Goal: Transaction & Acquisition: Purchase product/service

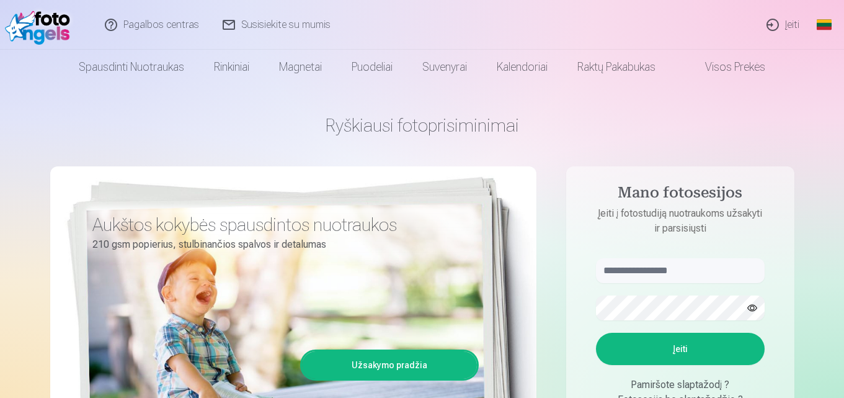
click at [787, 22] on link "Įeiti" at bounding box center [783, 25] width 56 height 50
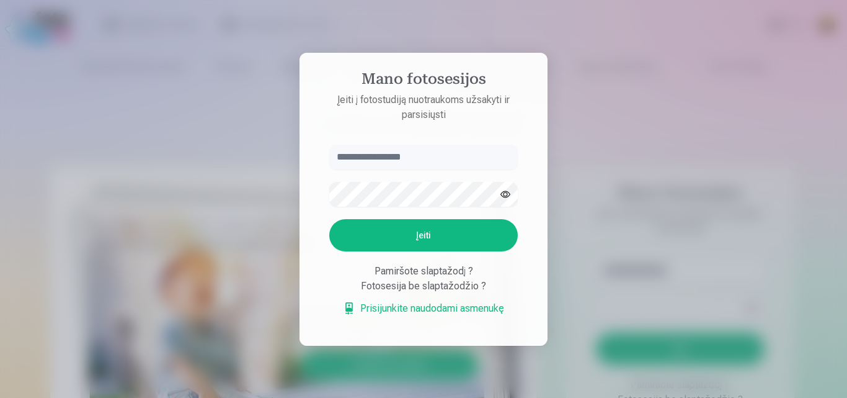
click at [428, 162] on input "text" at bounding box center [423, 156] width 189 height 25
type input "*"
type input "**********"
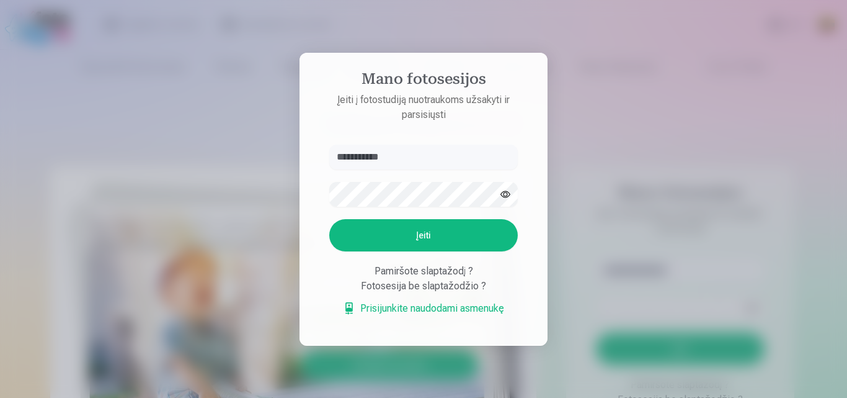
click at [412, 234] on button "Įeiti" at bounding box center [423, 235] width 189 height 32
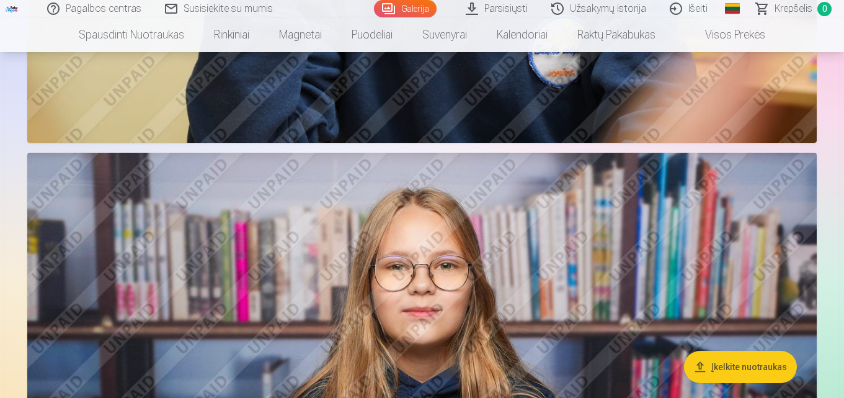
scroll to position [2502, 0]
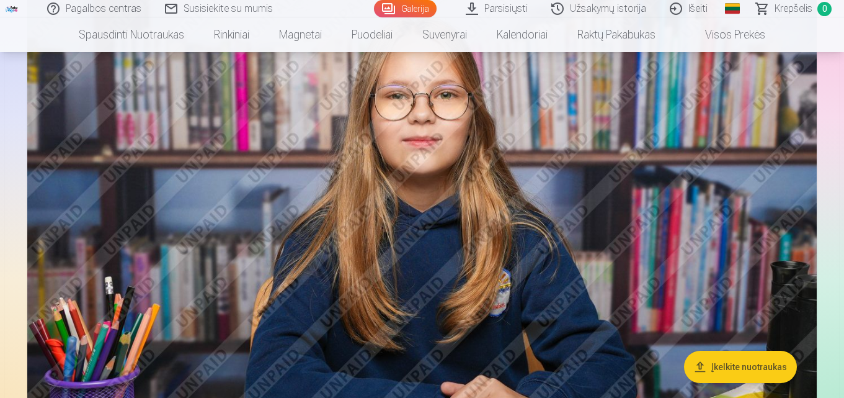
drag, startPoint x: 842, startPoint y: 110, endPoint x: 846, endPoint y: 124, distance: 14.3
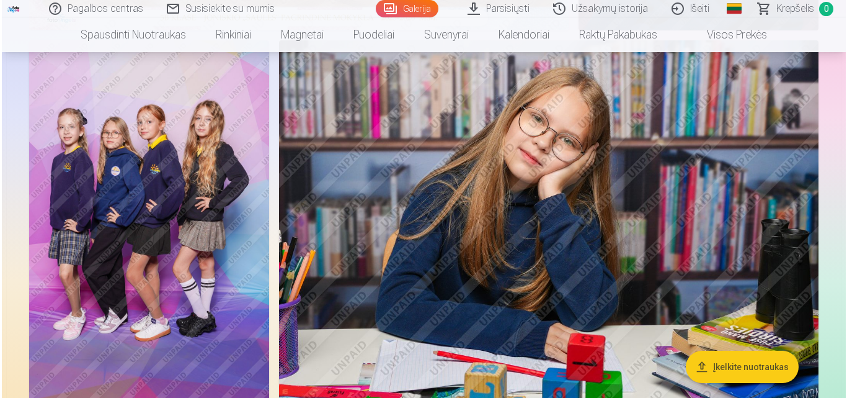
scroll to position [435, 0]
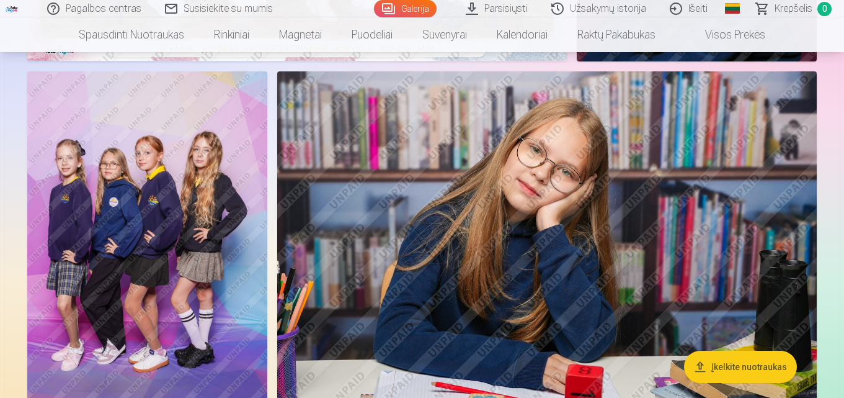
click at [190, 157] on img at bounding box center [147, 251] width 240 height 360
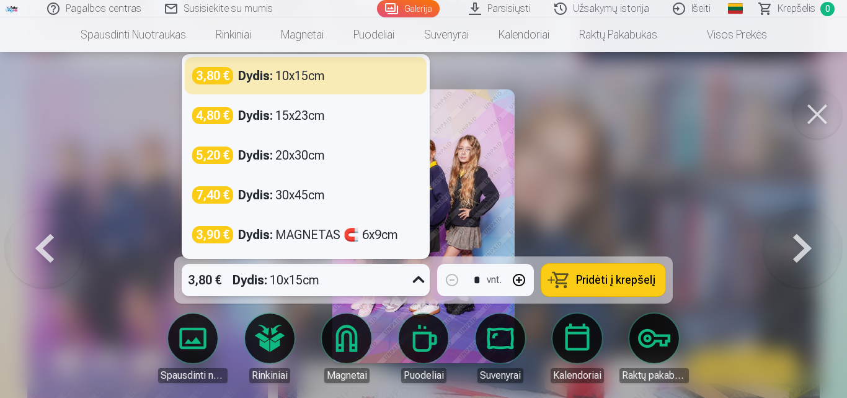
click at [420, 278] on icon at bounding box center [419, 280] width 20 height 20
click at [580, 274] on span "Pridėti į krepšelį" at bounding box center [615, 279] width 79 height 11
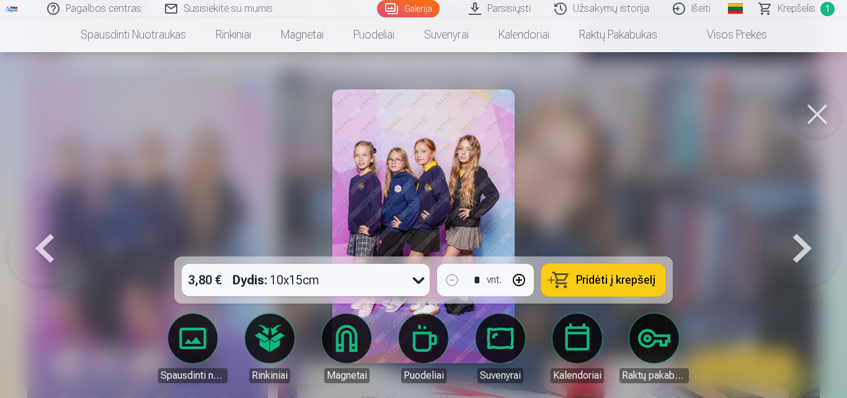
click at [800, 244] on button at bounding box center [802, 225] width 79 height 35
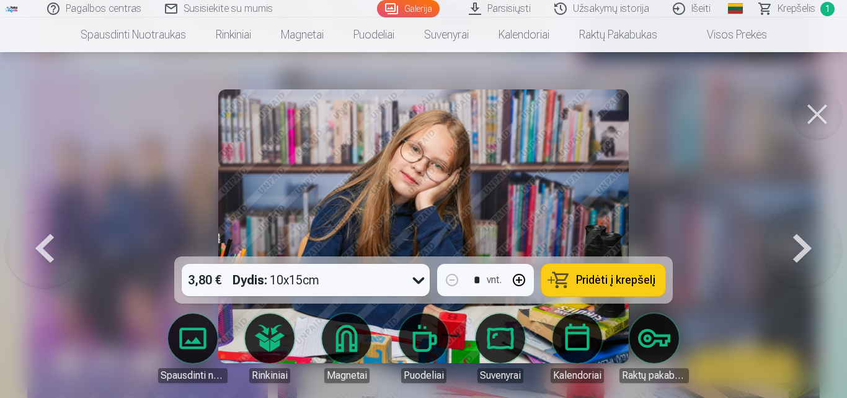
click at [800, 244] on button at bounding box center [802, 225] width 79 height 35
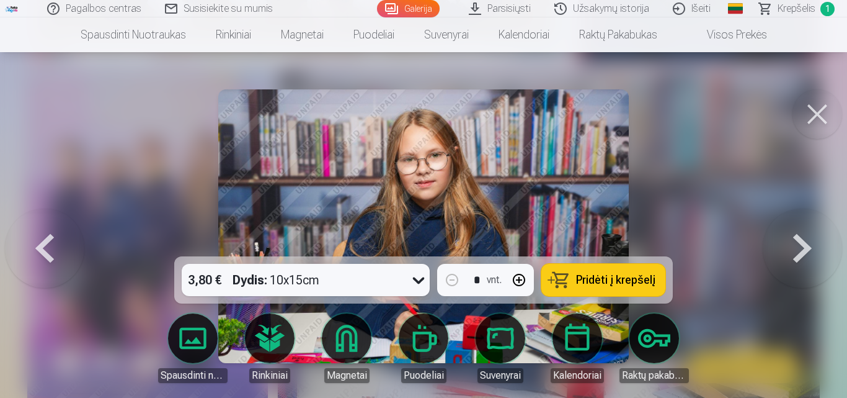
click at [800, 244] on button at bounding box center [802, 225] width 79 height 35
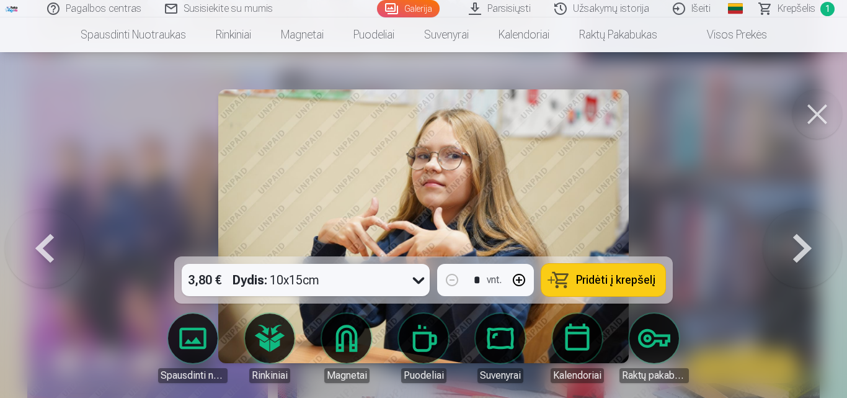
click at [800, 244] on button at bounding box center [802, 225] width 79 height 35
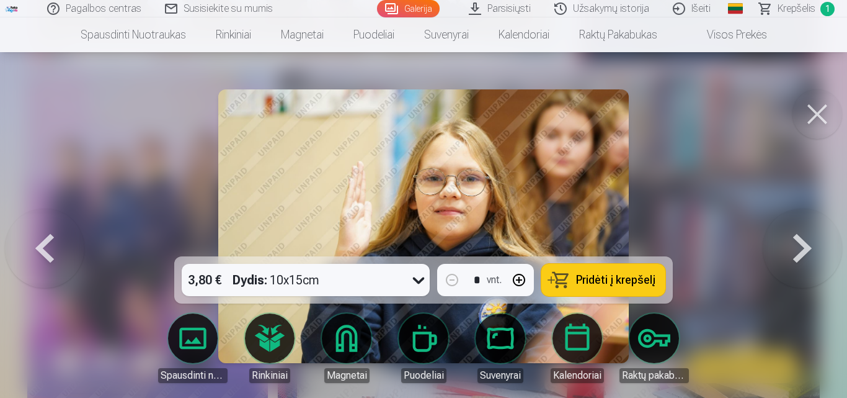
click at [800, 244] on button at bounding box center [802, 225] width 79 height 35
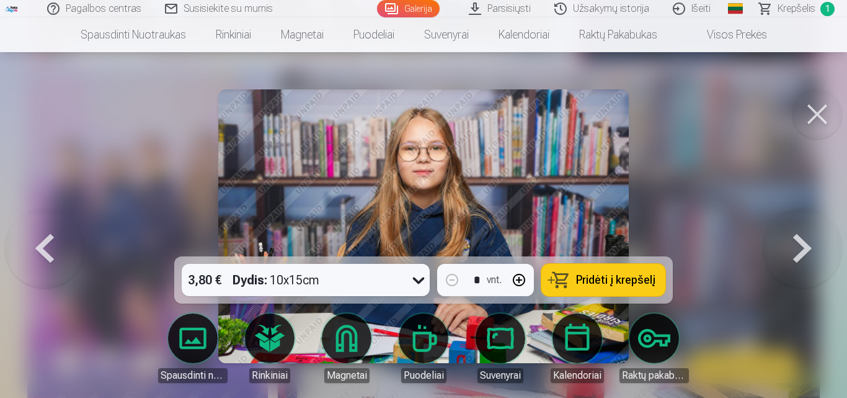
click at [800, 244] on button at bounding box center [802, 225] width 79 height 35
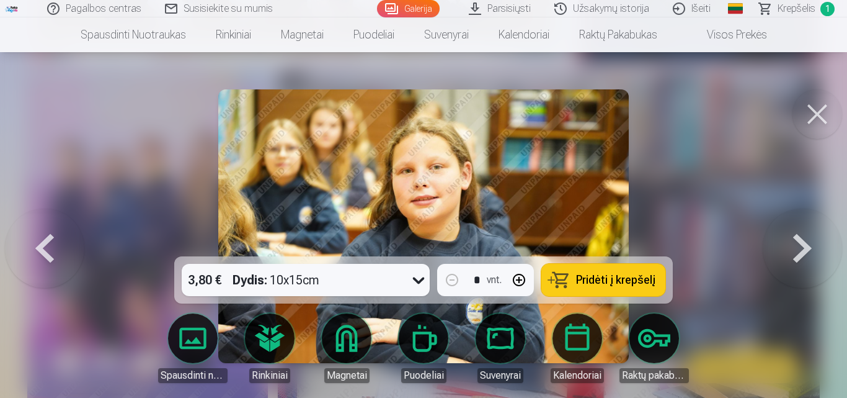
click at [800, 244] on button at bounding box center [802, 225] width 79 height 35
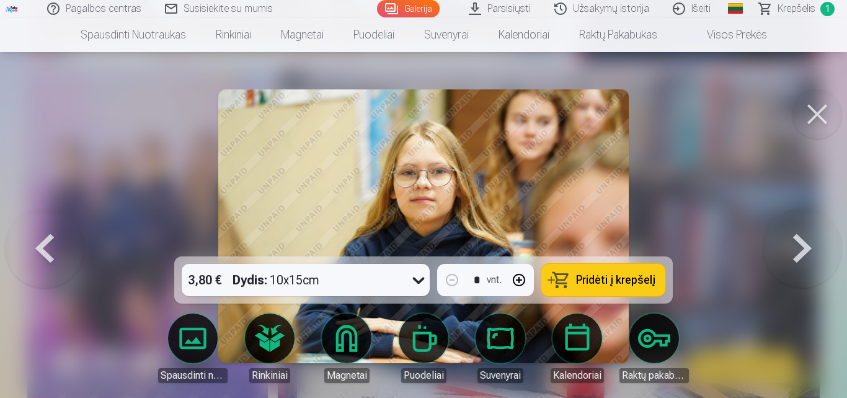
click at [800, 244] on button at bounding box center [802, 225] width 79 height 35
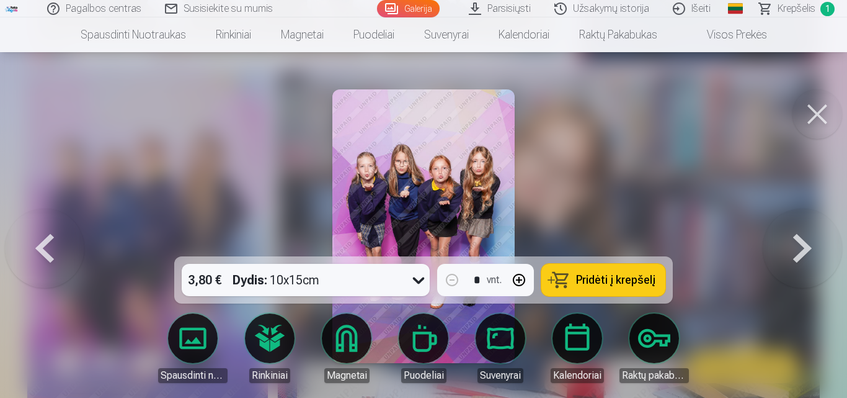
click at [800, 244] on button at bounding box center [802, 225] width 79 height 35
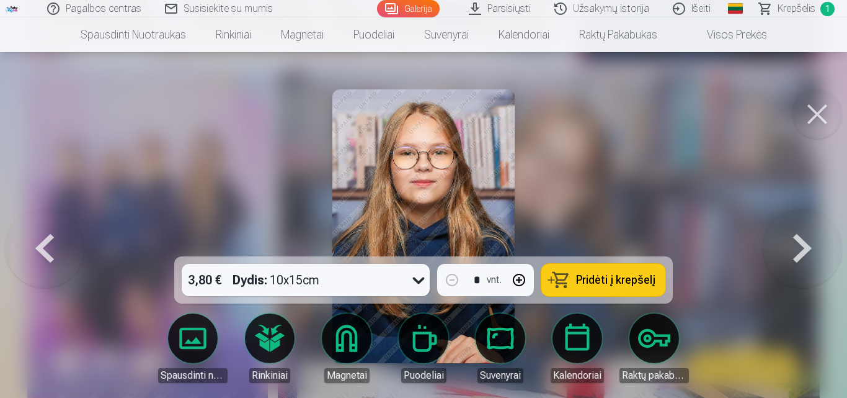
click at [800, 244] on button at bounding box center [802, 225] width 79 height 35
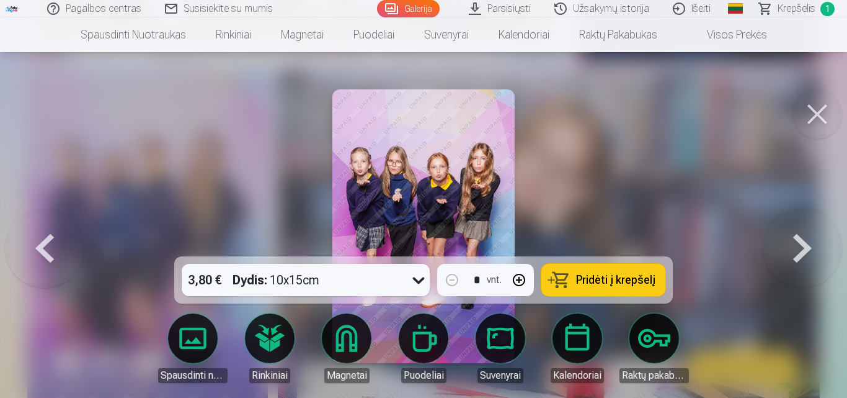
click at [800, 244] on button at bounding box center [802, 225] width 79 height 35
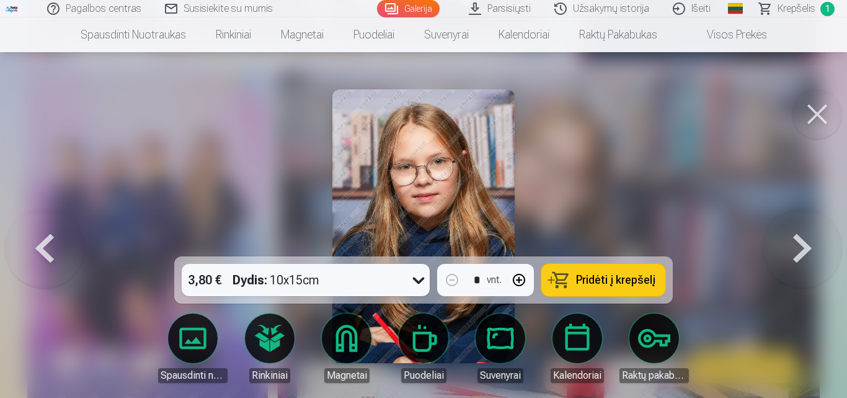
click at [800, 244] on button at bounding box center [802, 225] width 79 height 35
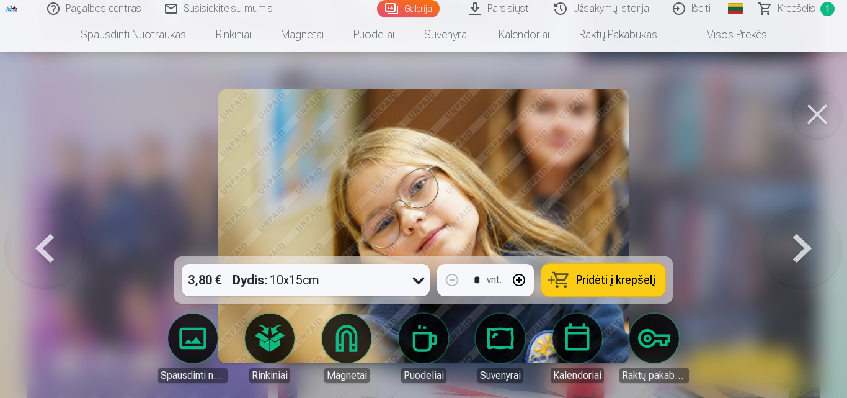
click at [800, 244] on button at bounding box center [802, 225] width 79 height 35
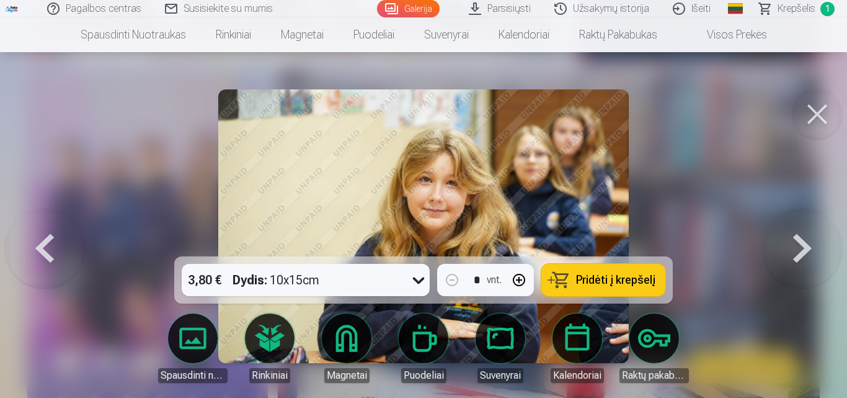
click at [800, 244] on button at bounding box center [802, 225] width 79 height 35
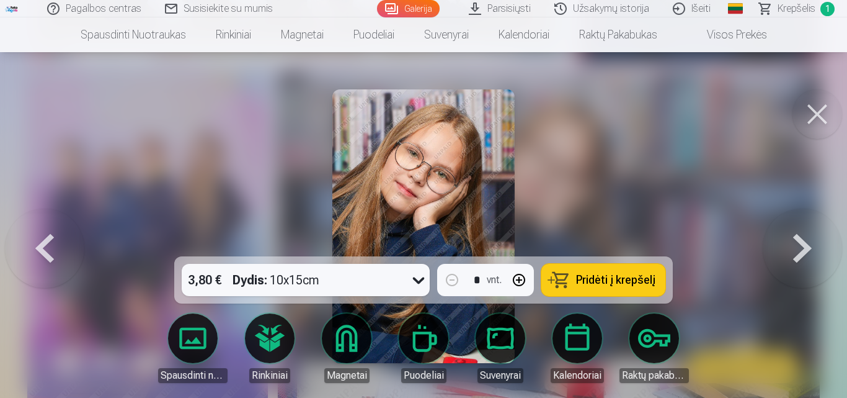
click at [800, 244] on button at bounding box center [802, 225] width 79 height 35
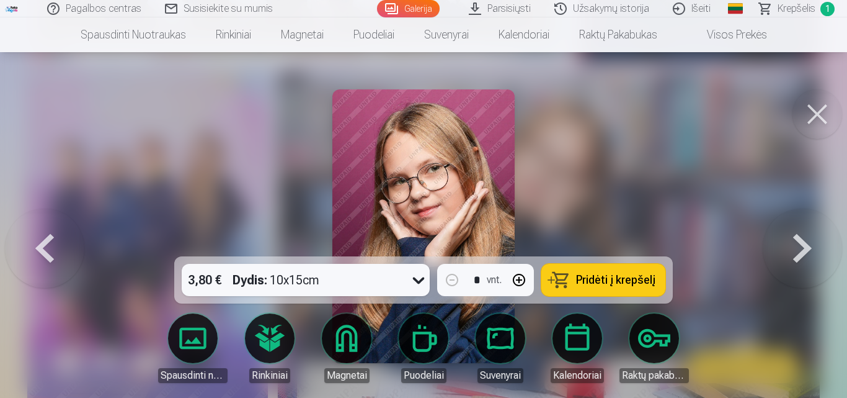
click at [800, 244] on button at bounding box center [802, 225] width 79 height 35
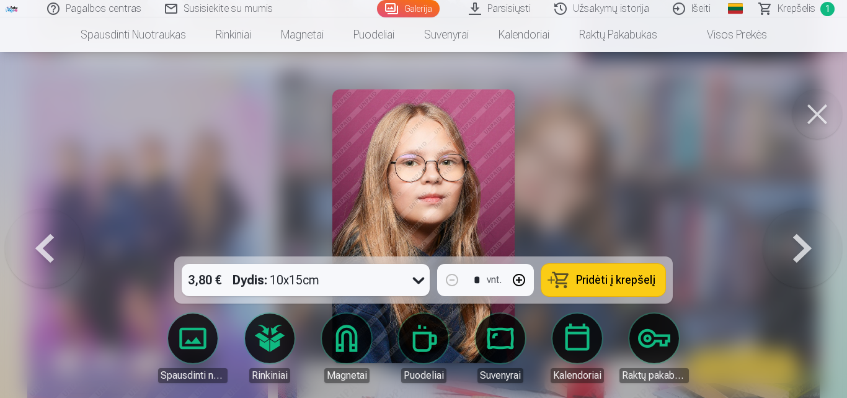
click at [800, 244] on button at bounding box center [802, 225] width 79 height 35
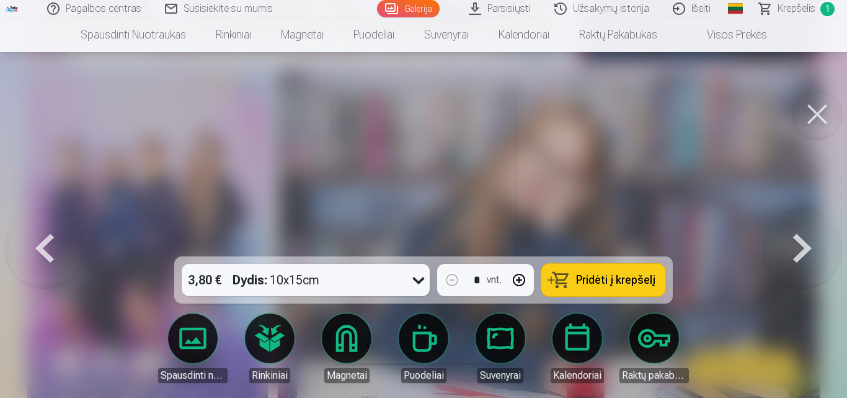
click at [800, 244] on button at bounding box center [802, 225] width 79 height 35
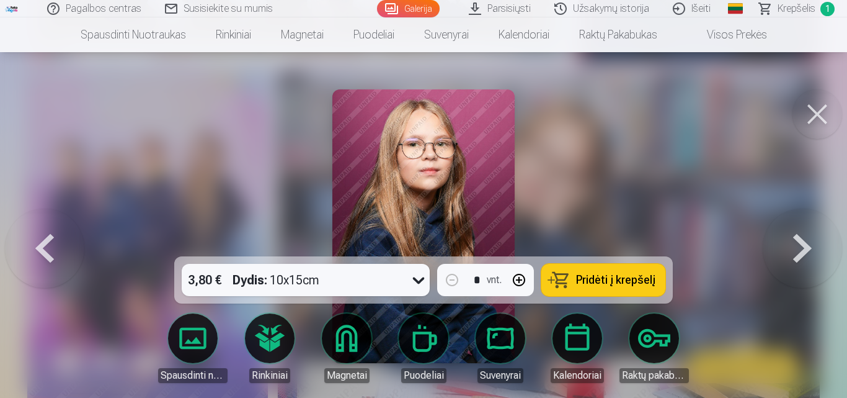
click at [800, 244] on button at bounding box center [802, 225] width 79 height 35
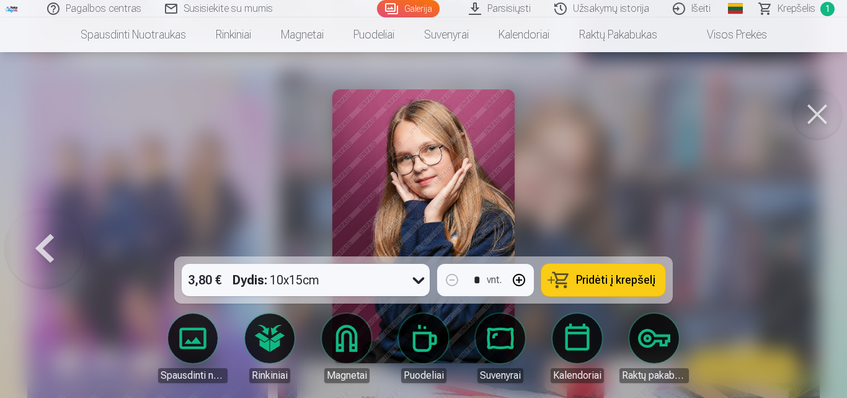
click at [800, 252] on div at bounding box center [423, 199] width 847 height 398
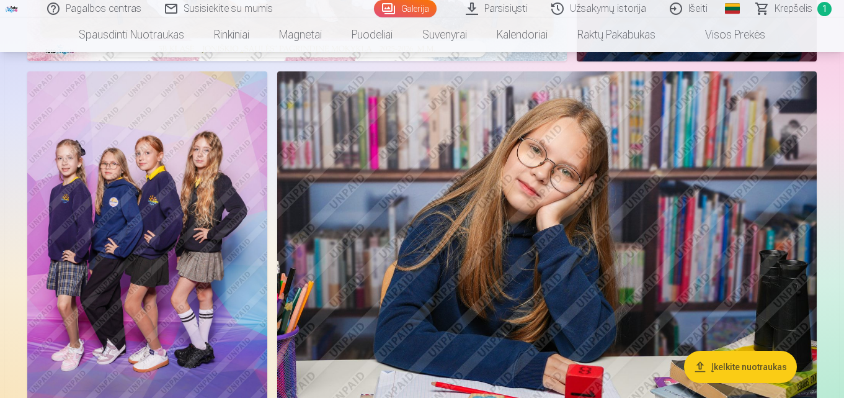
click at [179, 192] on img at bounding box center [147, 251] width 240 height 360
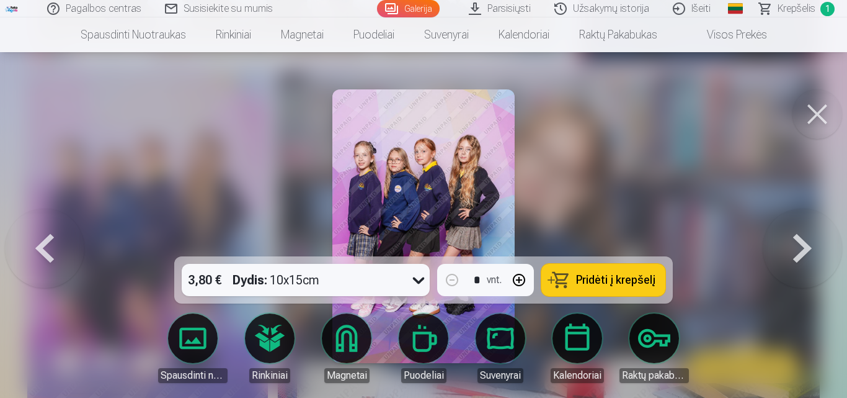
click at [590, 276] on span "Pridėti į krepšelį" at bounding box center [615, 279] width 79 height 11
click at [805, 244] on button at bounding box center [802, 225] width 79 height 35
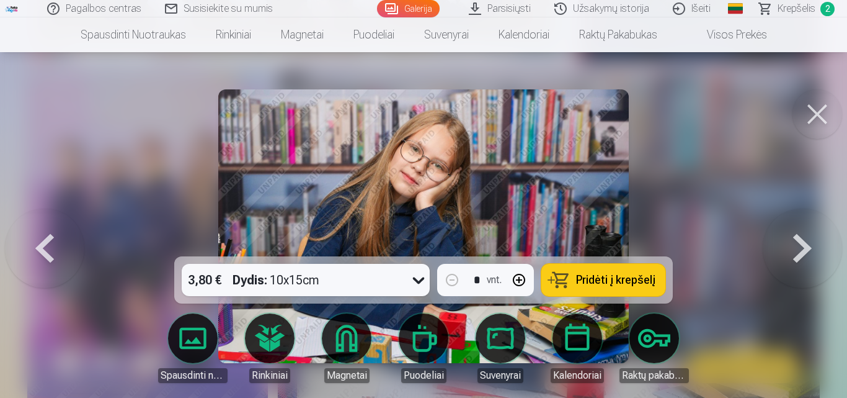
click at [805, 244] on button at bounding box center [802, 225] width 79 height 35
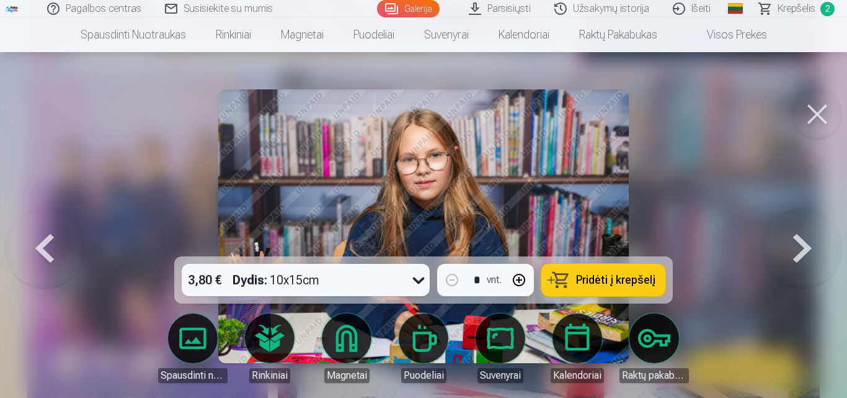
click at [805, 244] on button at bounding box center [802, 225] width 79 height 35
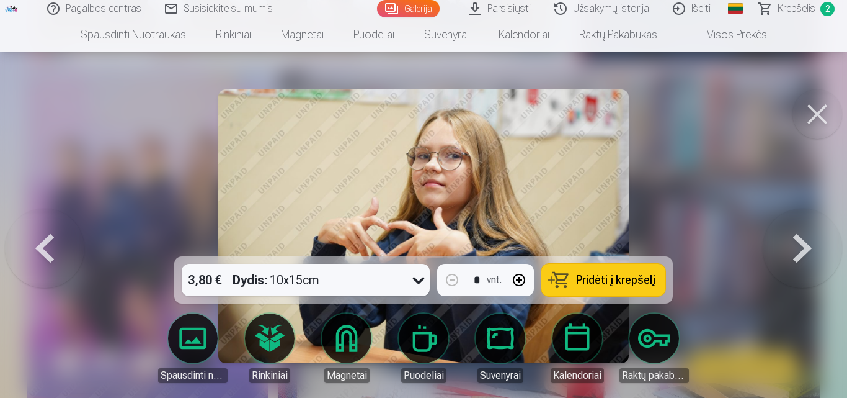
click at [805, 244] on button at bounding box center [802, 225] width 79 height 35
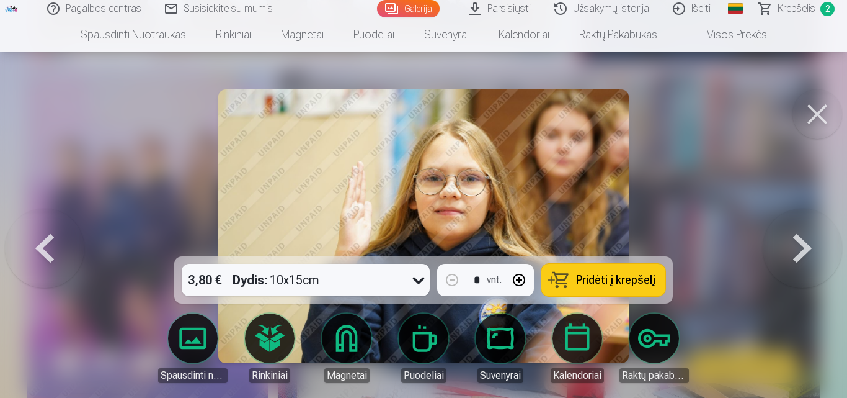
click at [805, 244] on button at bounding box center [802, 225] width 79 height 35
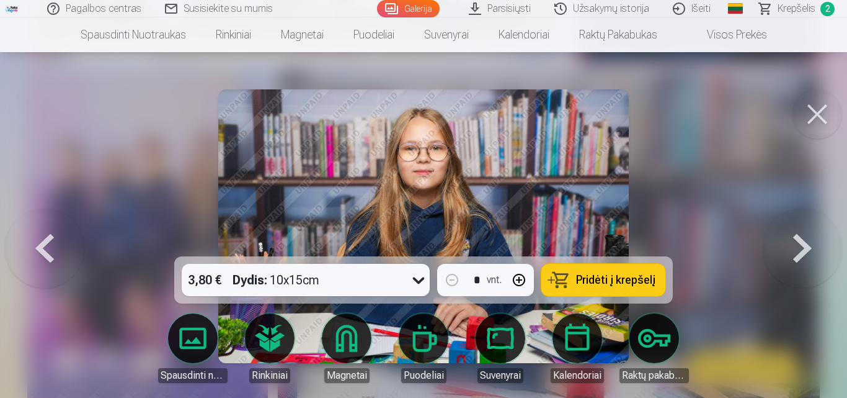
click at [805, 244] on button at bounding box center [802, 225] width 79 height 35
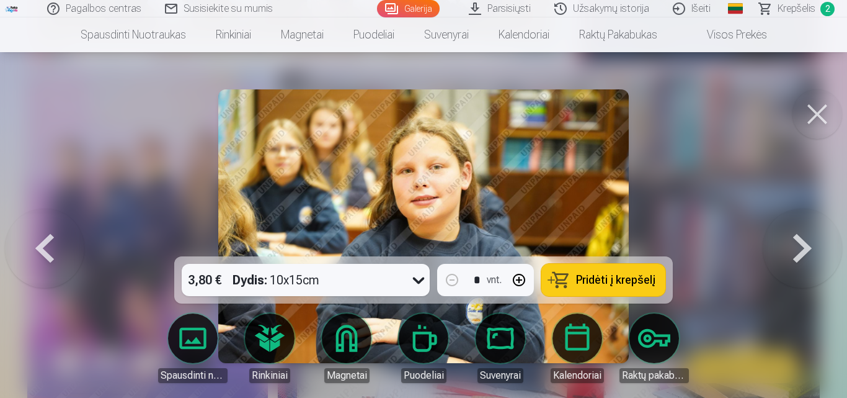
click at [805, 244] on button at bounding box center [802, 225] width 79 height 35
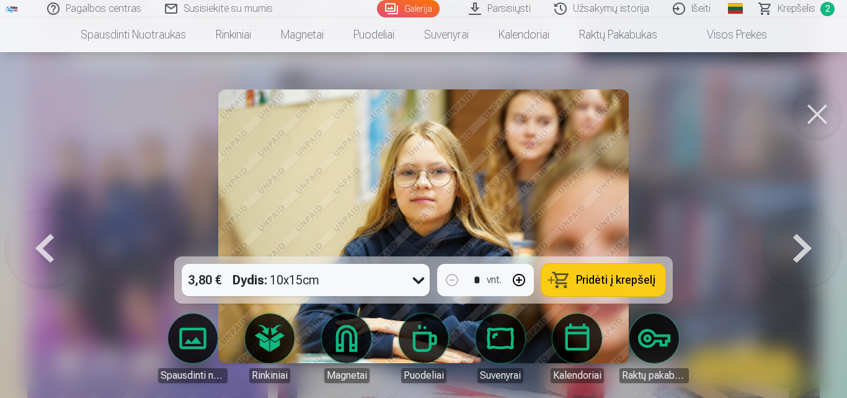
click at [805, 244] on button at bounding box center [802, 225] width 79 height 35
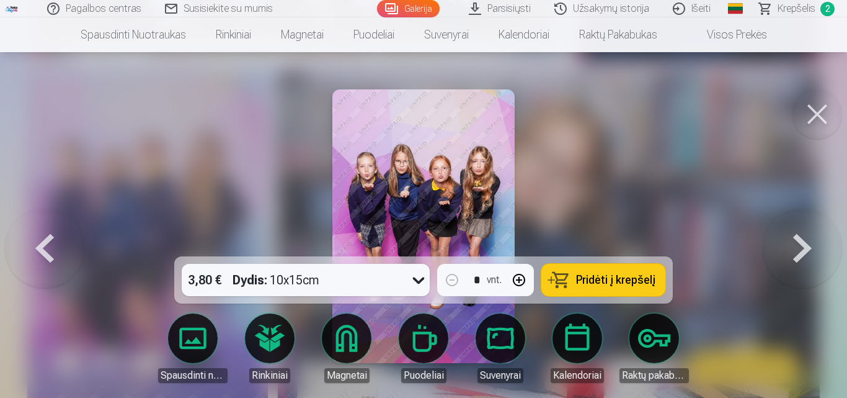
click at [805, 244] on button at bounding box center [802, 225] width 79 height 35
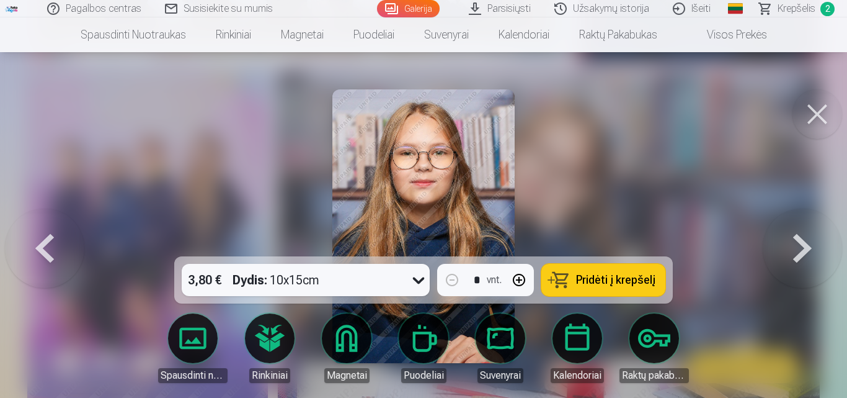
click at [805, 244] on button at bounding box center [802, 225] width 79 height 35
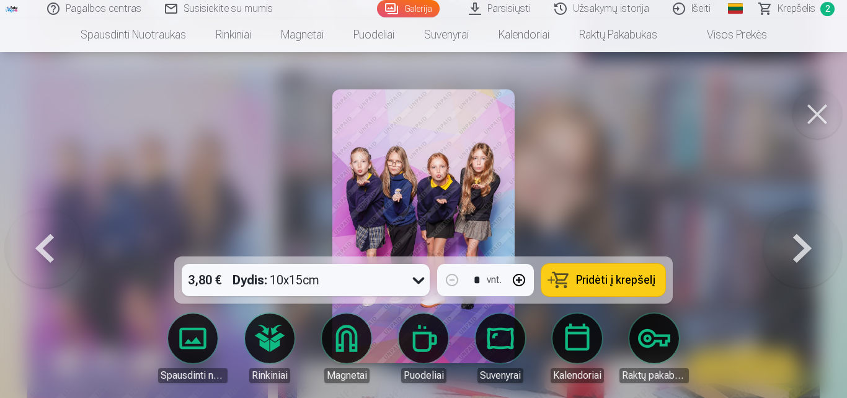
click at [805, 244] on button at bounding box center [802, 225] width 79 height 35
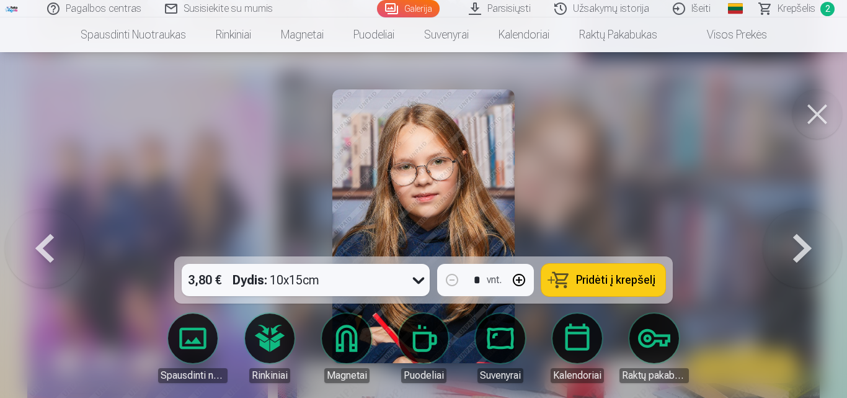
click at [68, 241] on button at bounding box center [44, 225] width 79 height 35
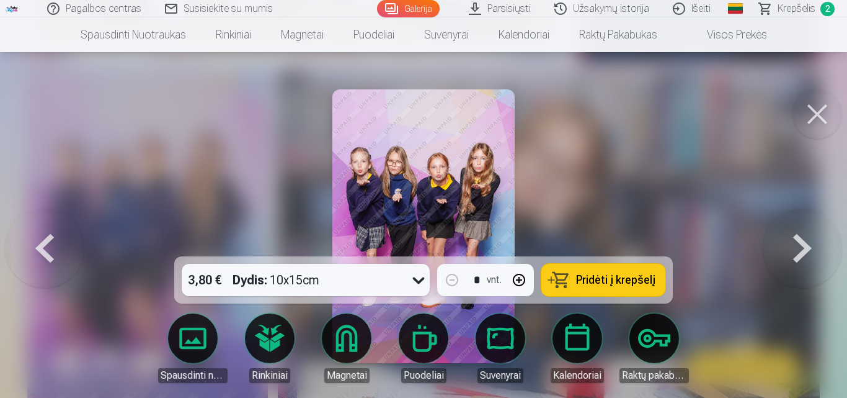
click at [68, 241] on button at bounding box center [44, 225] width 79 height 35
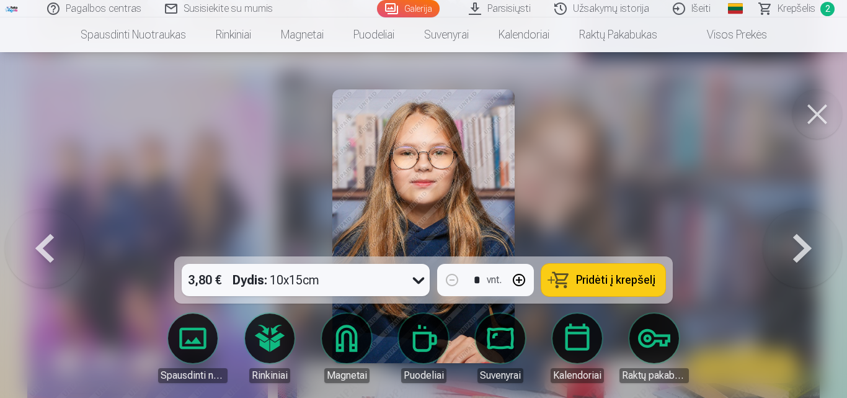
click at [68, 241] on button at bounding box center [44, 225] width 79 height 35
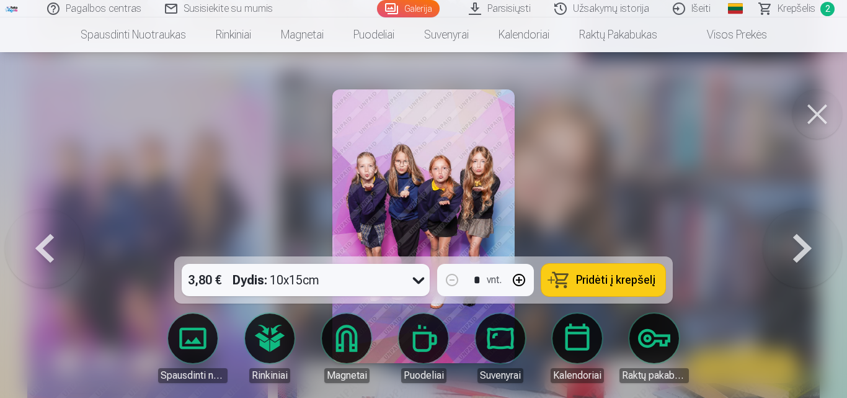
click at [68, 241] on button at bounding box center [44, 225] width 79 height 35
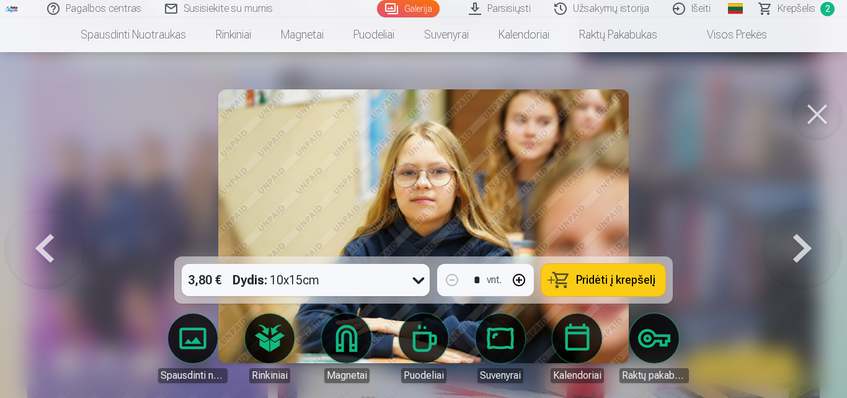
click at [68, 241] on button at bounding box center [44, 225] width 79 height 35
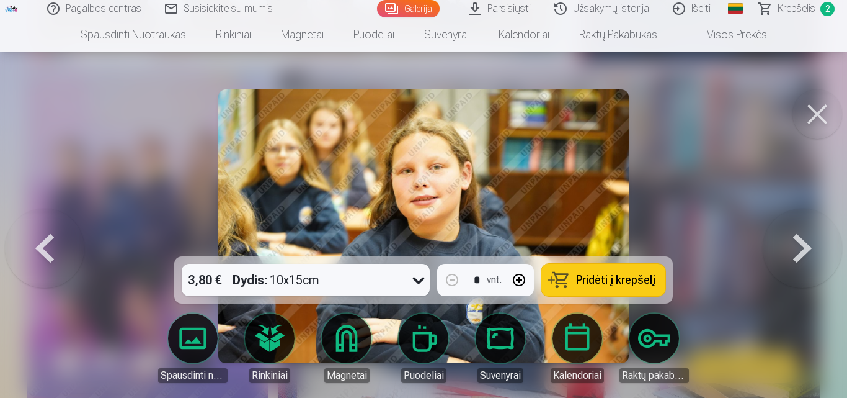
click at [68, 241] on button at bounding box center [44, 225] width 79 height 35
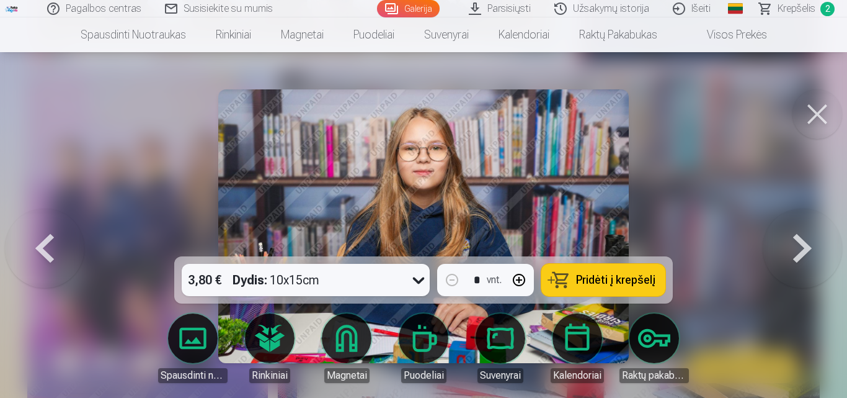
click at [68, 241] on button at bounding box center [44, 225] width 79 height 35
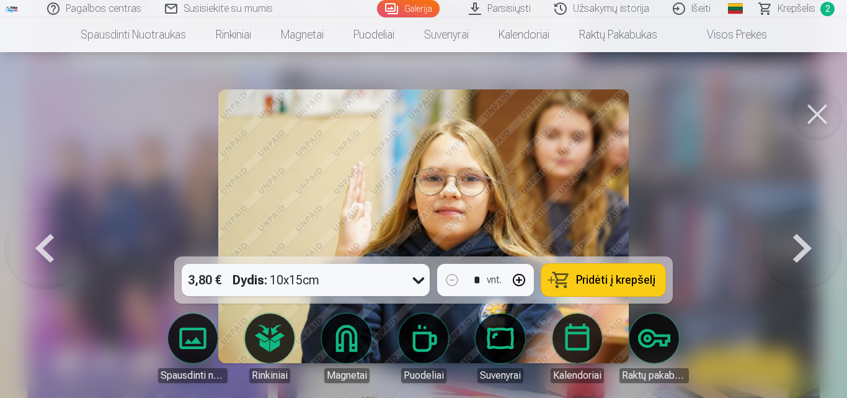
click at [68, 241] on button at bounding box center [44, 225] width 79 height 35
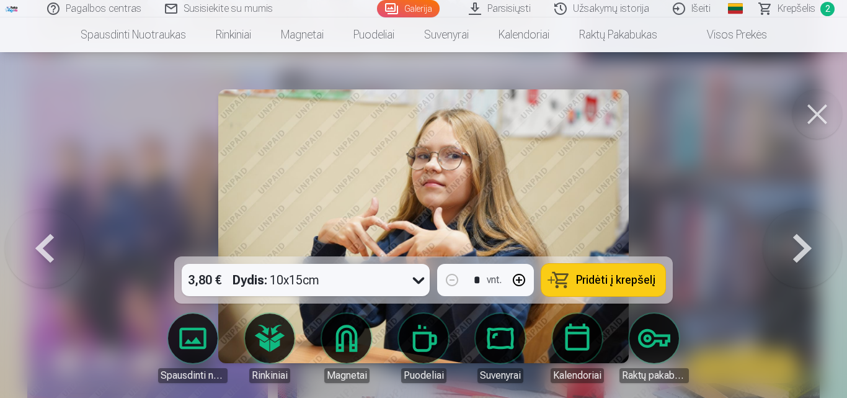
click at [68, 241] on button at bounding box center [44, 225] width 79 height 35
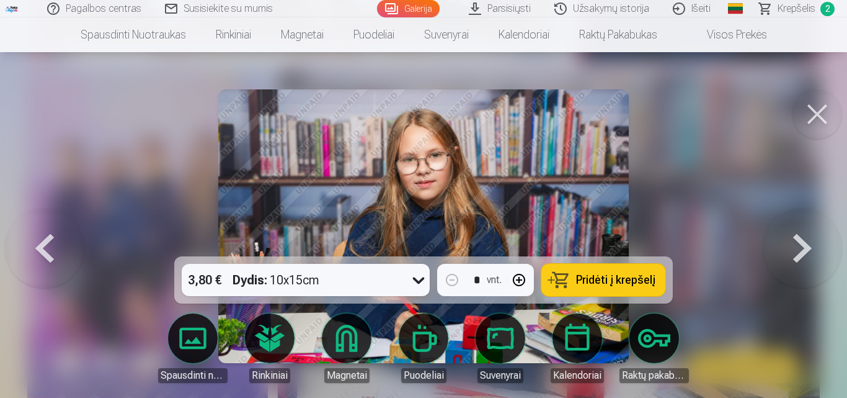
click at [68, 241] on button at bounding box center [44, 225] width 79 height 35
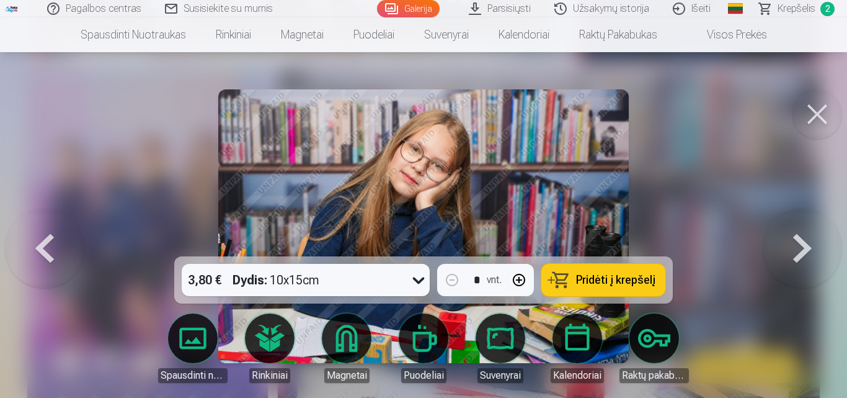
click at [68, 241] on button at bounding box center [44, 225] width 79 height 35
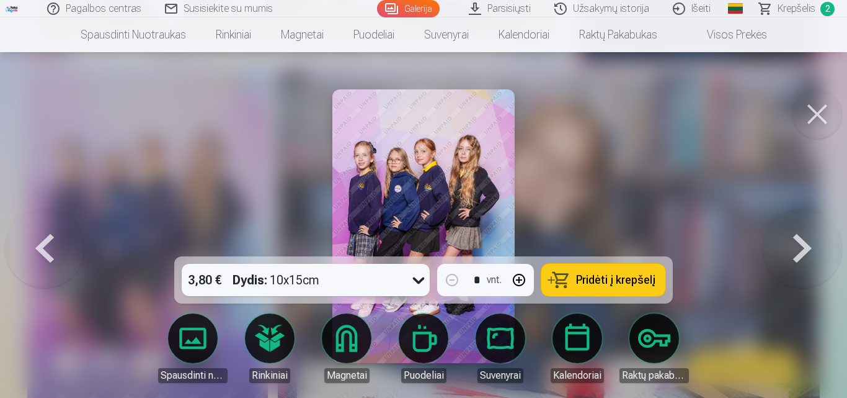
click at [68, 241] on button at bounding box center [44, 225] width 79 height 35
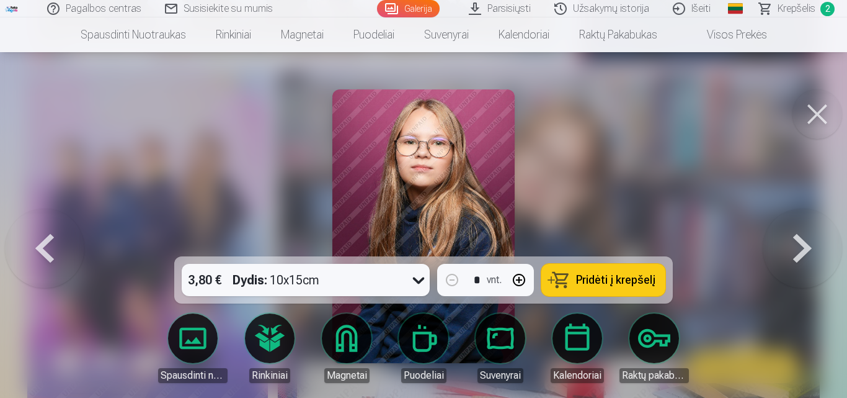
click at [68, 241] on button at bounding box center [44, 225] width 79 height 35
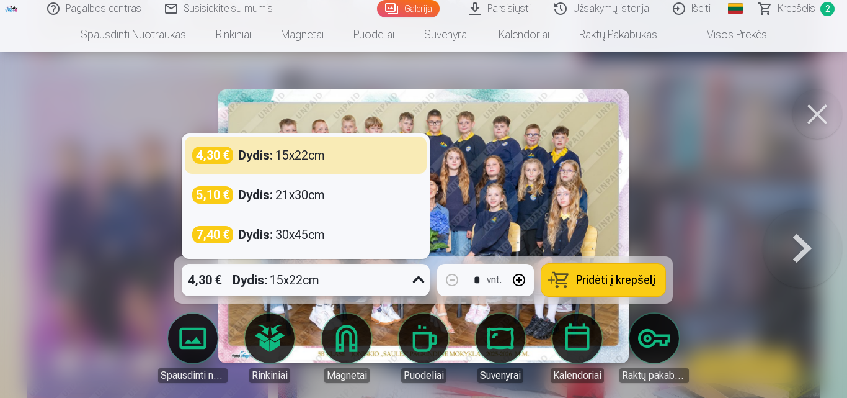
click at [414, 281] on icon at bounding box center [419, 280] width 20 height 20
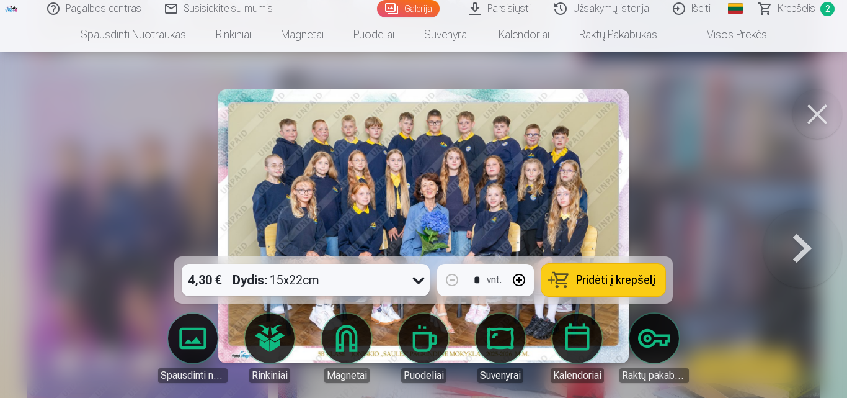
click at [586, 274] on span "Pridėti į krepšelį" at bounding box center [615, 279] width 79 height 11
click at [801, 13] on span "Krepšelis" at bounding box center [797, 8] width 38 height 15
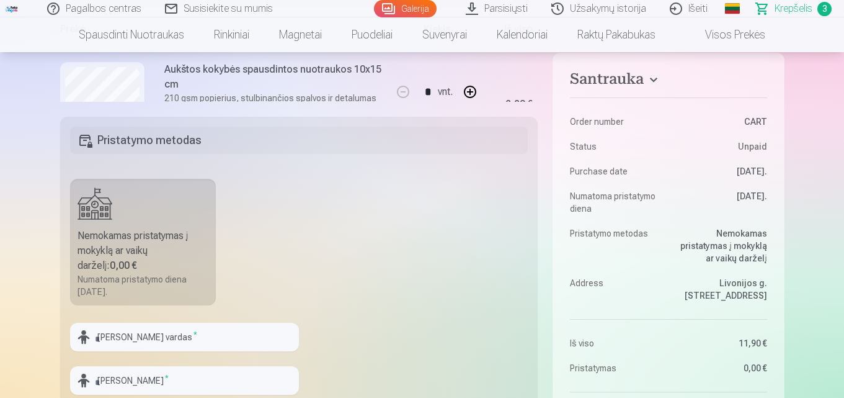
scroll to position [113, 0]
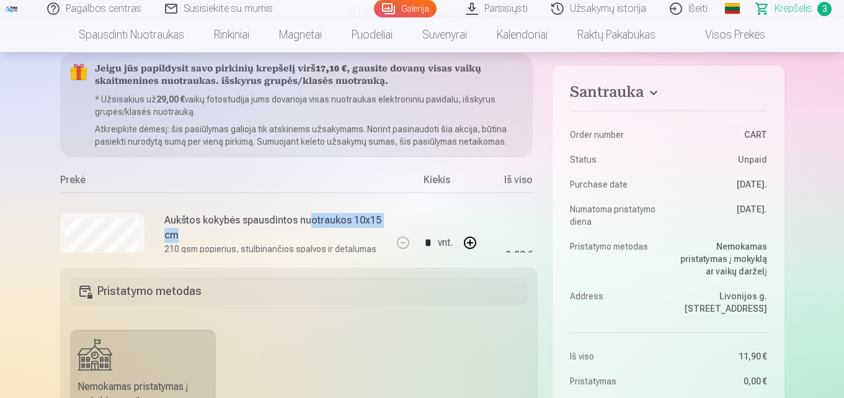
drag, startPoint x: 309, startPoint y: 228, endPoint x: 309, endPoint y: 210, distance: 18.6
click at [309, 210] on div "Aukštos kokybės spausdintos nuotraukos 10x15 cm 210 gsm popierius, stulbinančio…" at bounding box center [225, 254] width 331 height 125
click at [231, 189] on div "Prekė" at bounding box center [225, 182] width 331 height 20
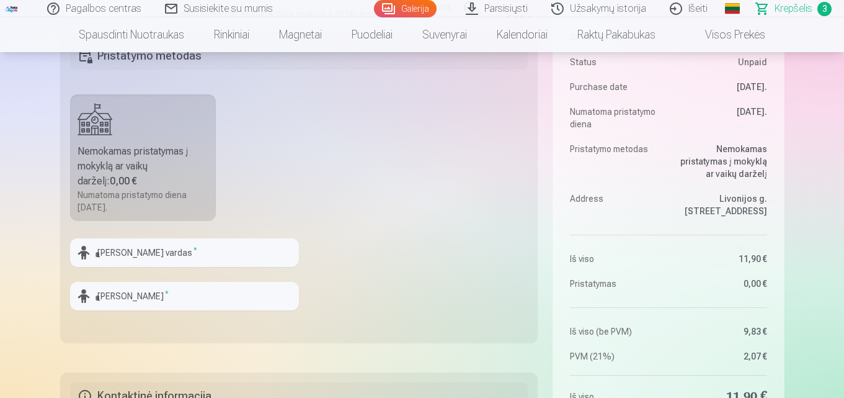
scroll to position [0, 0]
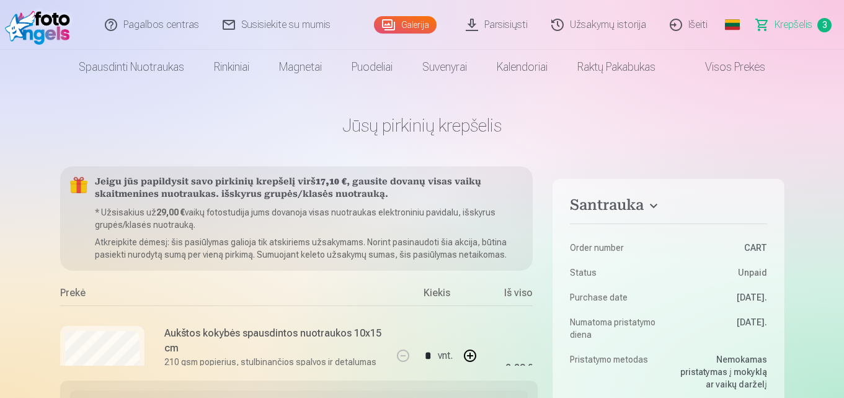
click at [231, 312] on div "Aukštos kokybės spausdintos nuotraukos 10x15 cm 210 gsm popierius, stulbinančio…" at bounding box center [225, 367] width 331 height 125
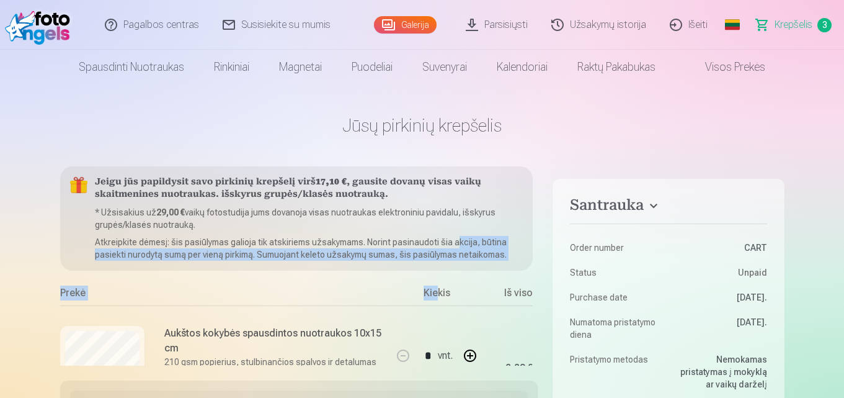
drag, startPoint x: 436, startPoint y: 284, endPoint x: 536, endPoint y: 227, distance: 115.0
click at [536, 227] on div "Jeigu jūs papildysit savo pirkinių krepšelį virš 17,10 € , gausite dovanų visas…" at bounding box center [299, 265] width 478 height 199
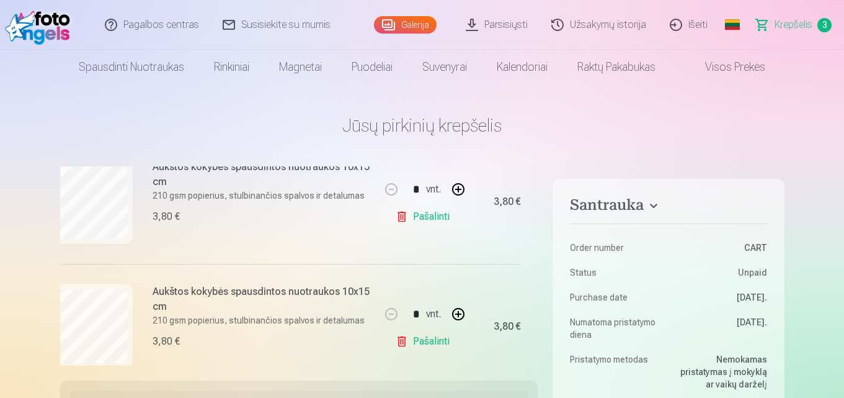
scroll to position [158, 12]
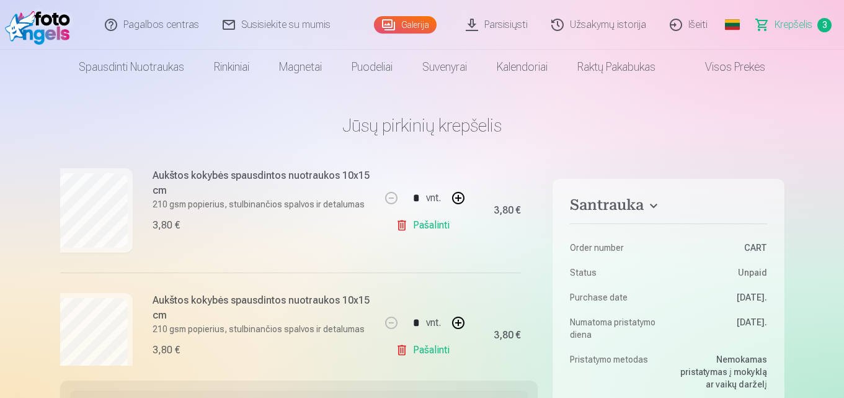
click at [424, 351] on link "Pašalinti" at bounding box center [425, 349] width 59 height 25
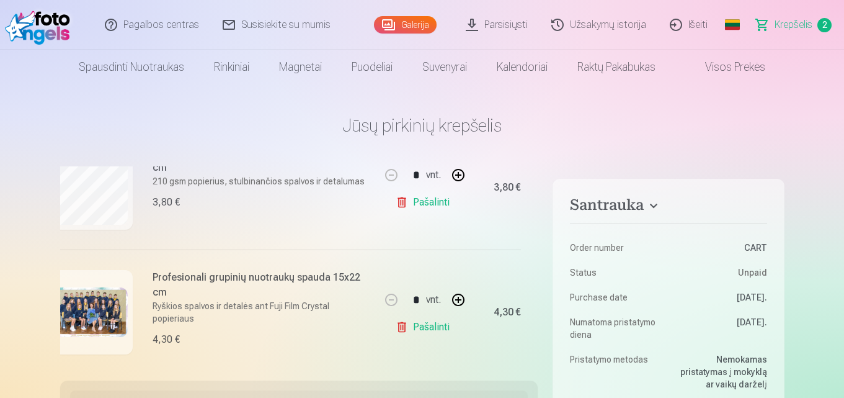
scroll to position [180, 30]
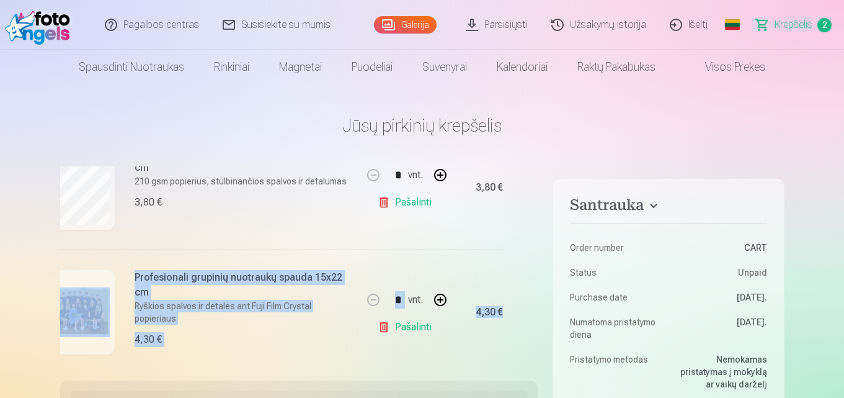
drag, startPoint x: 539, startPoint y: 296, endPoint x: 535, endPoint y: 192, distance: 104.9
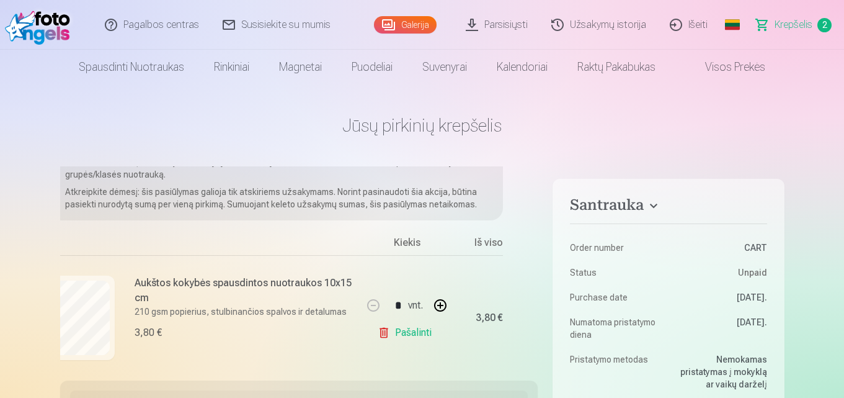
scroll to position [192, 30]
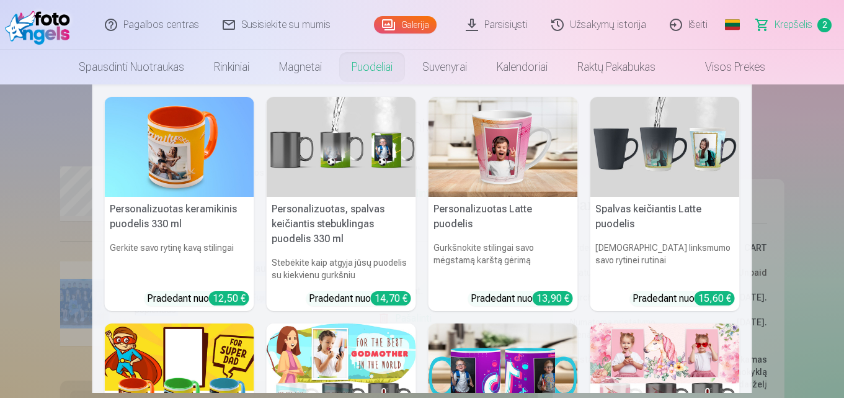
click at [373, 60] on link "Puodeliai" at bounding box center [372, 67] width 71 height 35
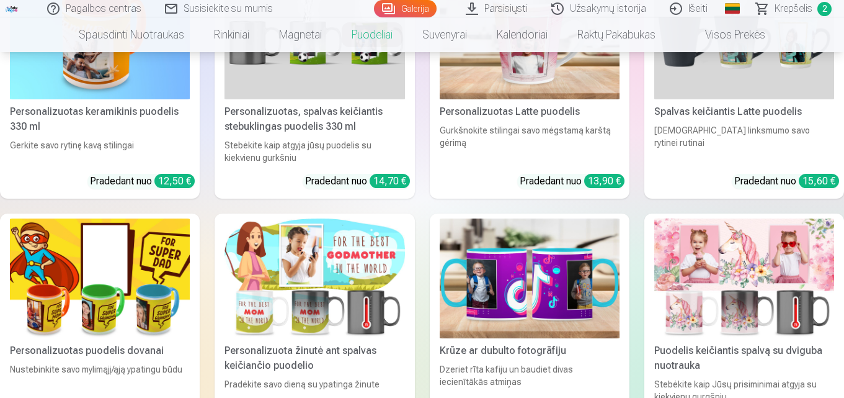
scroll to position [98, 0]
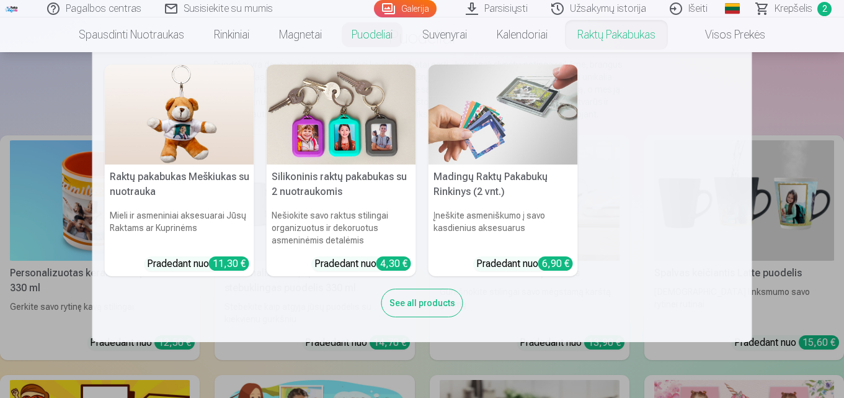
click at [621, 31] on link "Raktų pakabukas" at bounding box center [616, 34] width 108 height 35
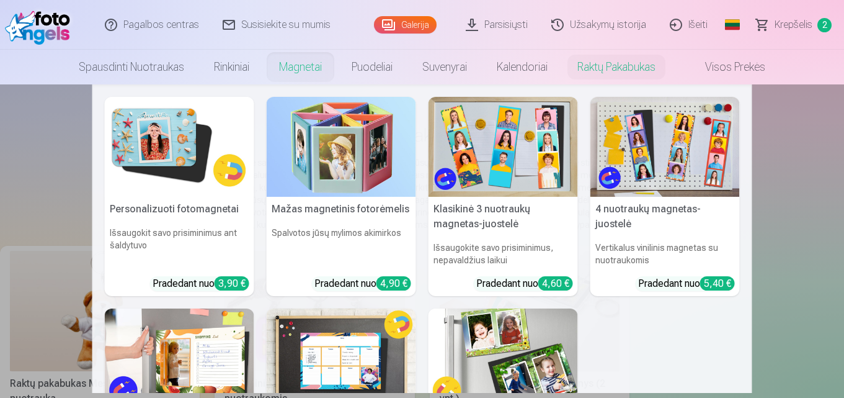
click at [301, 66] on link "Magnetai" at bounding box center [300, 67] width 73 height 35
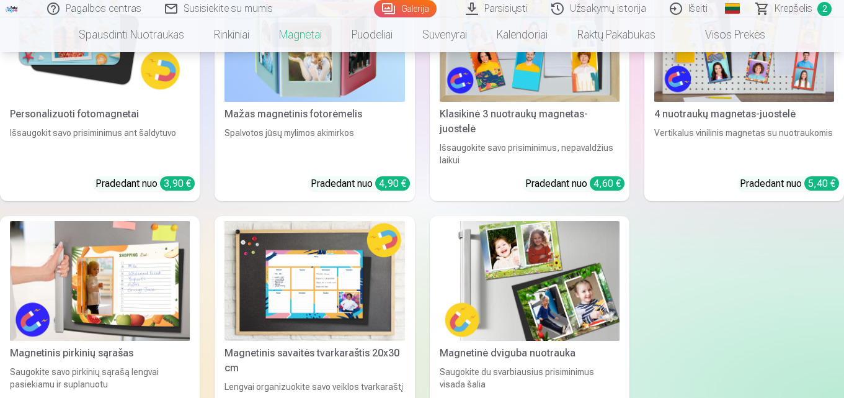
scroll to position [174, 0]
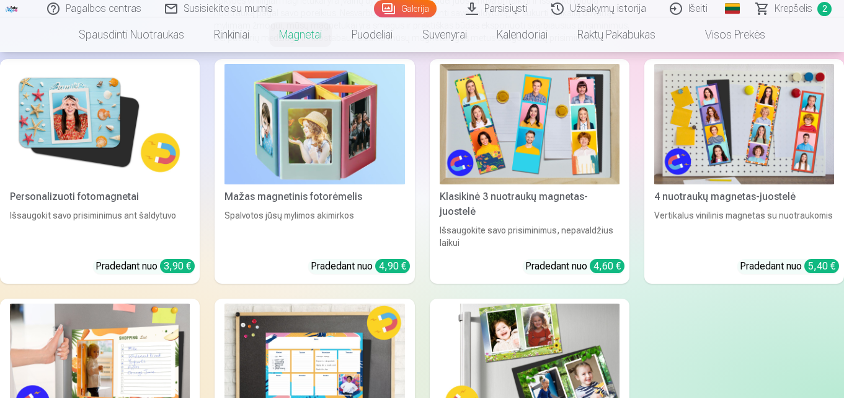
click at [91, 128] on img at bounding box center [100, 124] width 180 height 120
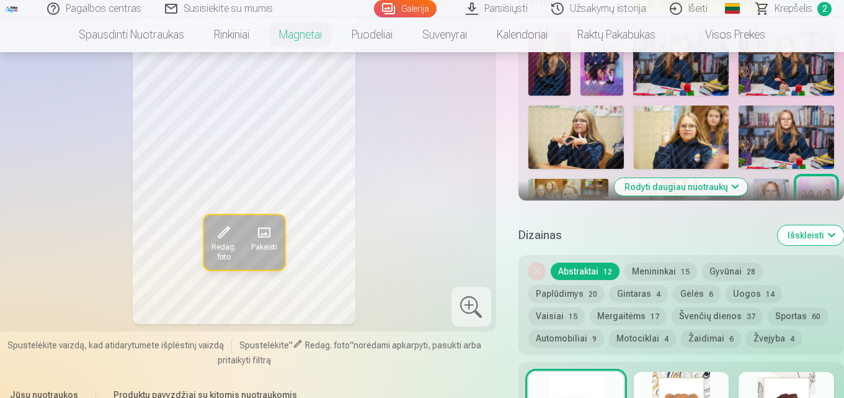
scroll to position [353, 0]
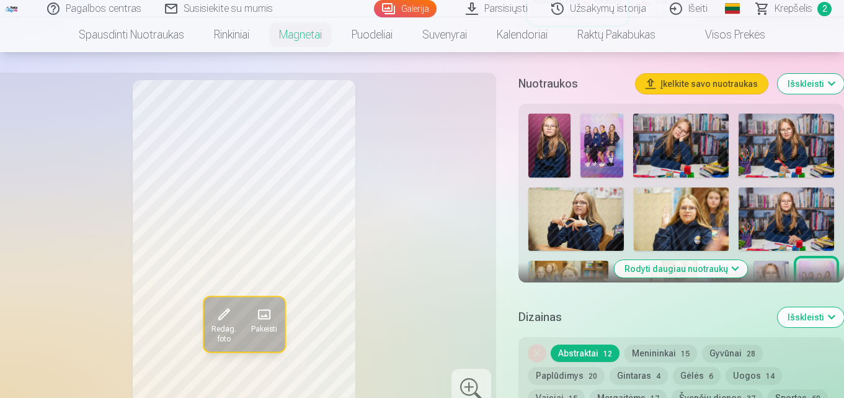
click at [584, 203] on img at bounding box center [576, 218] width 96 height 63
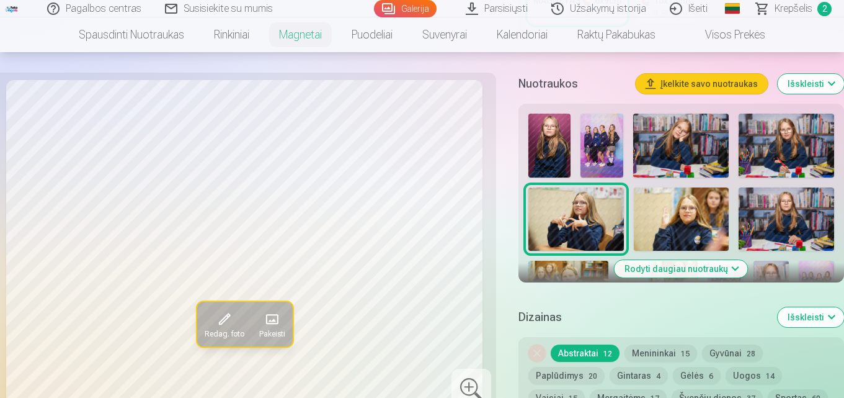
click at [789, 215] on img at bounding box center [787, 218] width 96 height 63
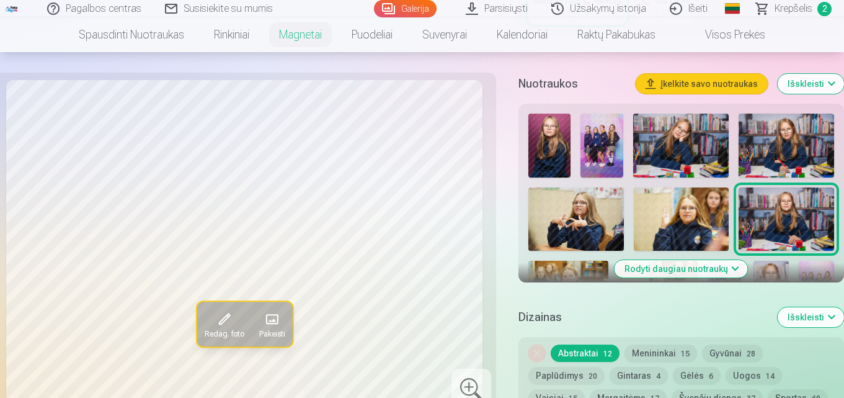
click at [717, 81] on button "Įkelkite savo nuotraukas" at bounding box center [702, 84] width 132 height 20
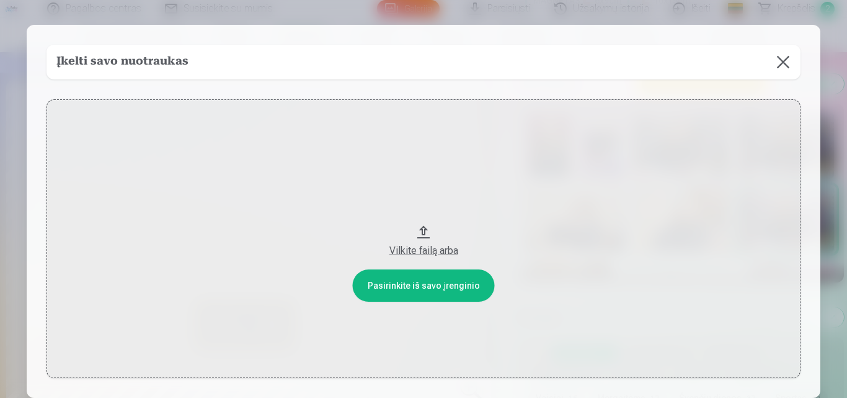
click at [783, 59] on button at bounding box center [783, 62] width 35 height 35
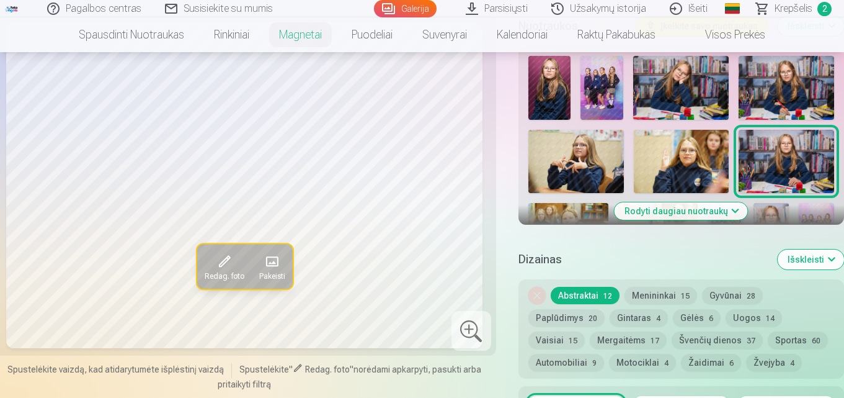
scroll to position [460, 0]
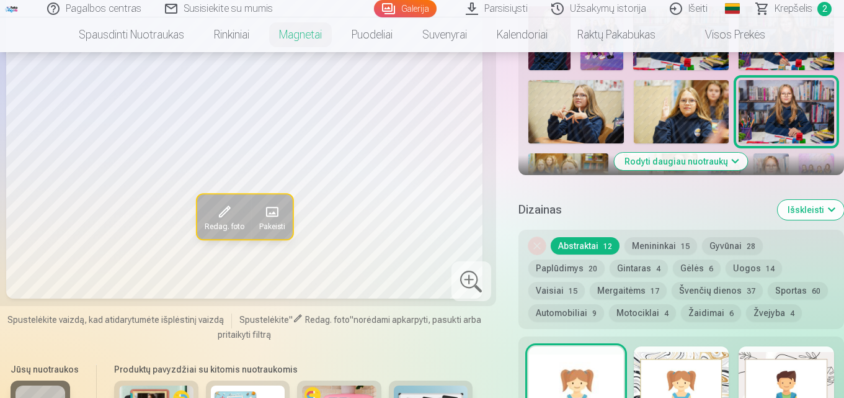
click at [641, 242] on button "Menininkai 15" at bounding box center [660, 245] width 73 height 17
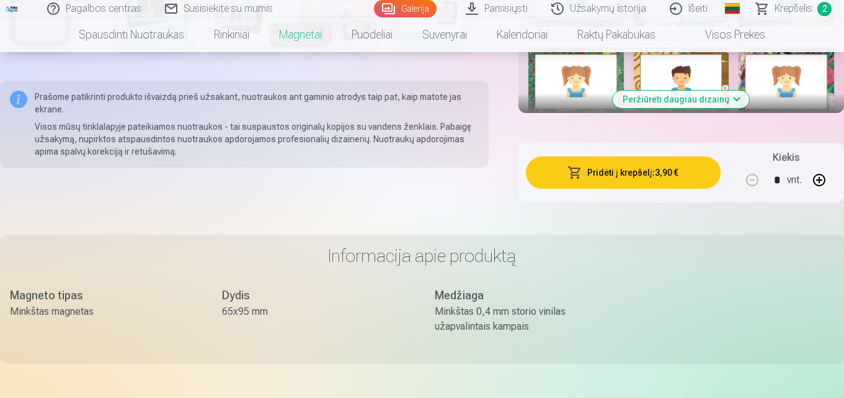
scroll to position [869, 0]
